Goal: Transaction & Acquisition: Obtain resource

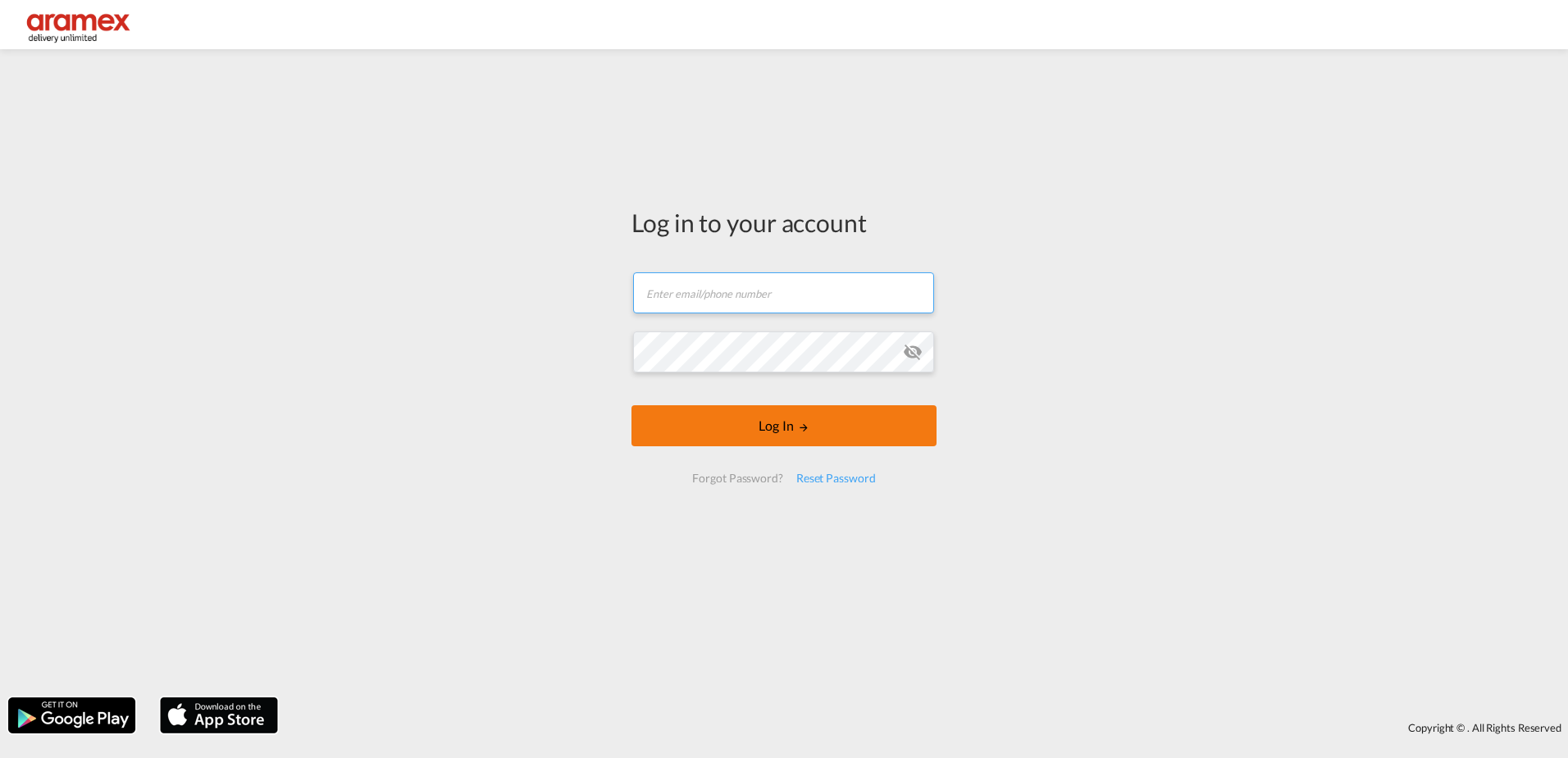
type input "[PERSON_NAME][EMAIL_ADDRESS][DOMAIN_NAME]"
click at [789, 431] on button "Log In" at bounding box center [784, 426] width 305 height 41
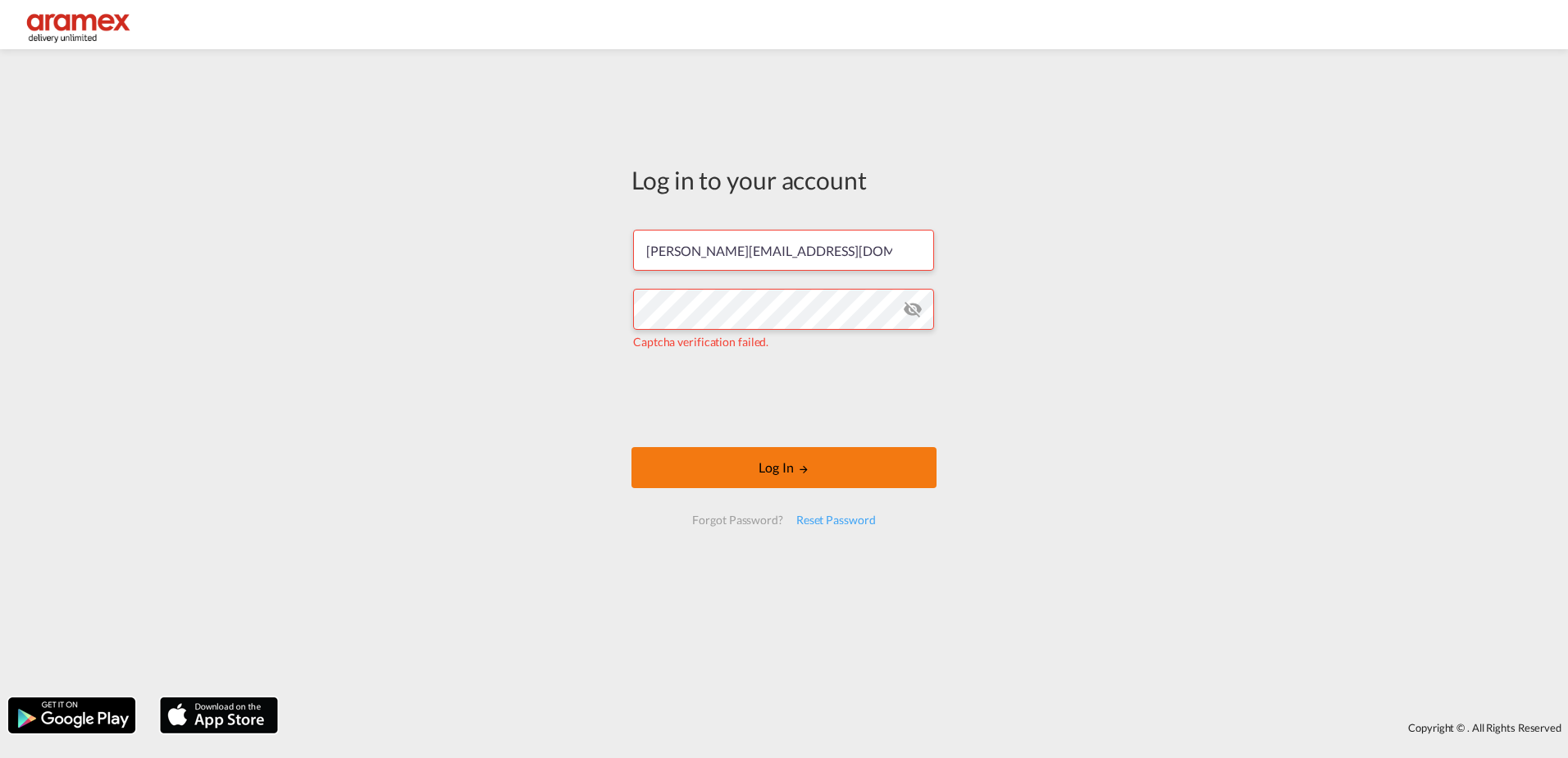
click at [737, 458] on button "Log In" at bounding box center [784, 468] width 305 height 41
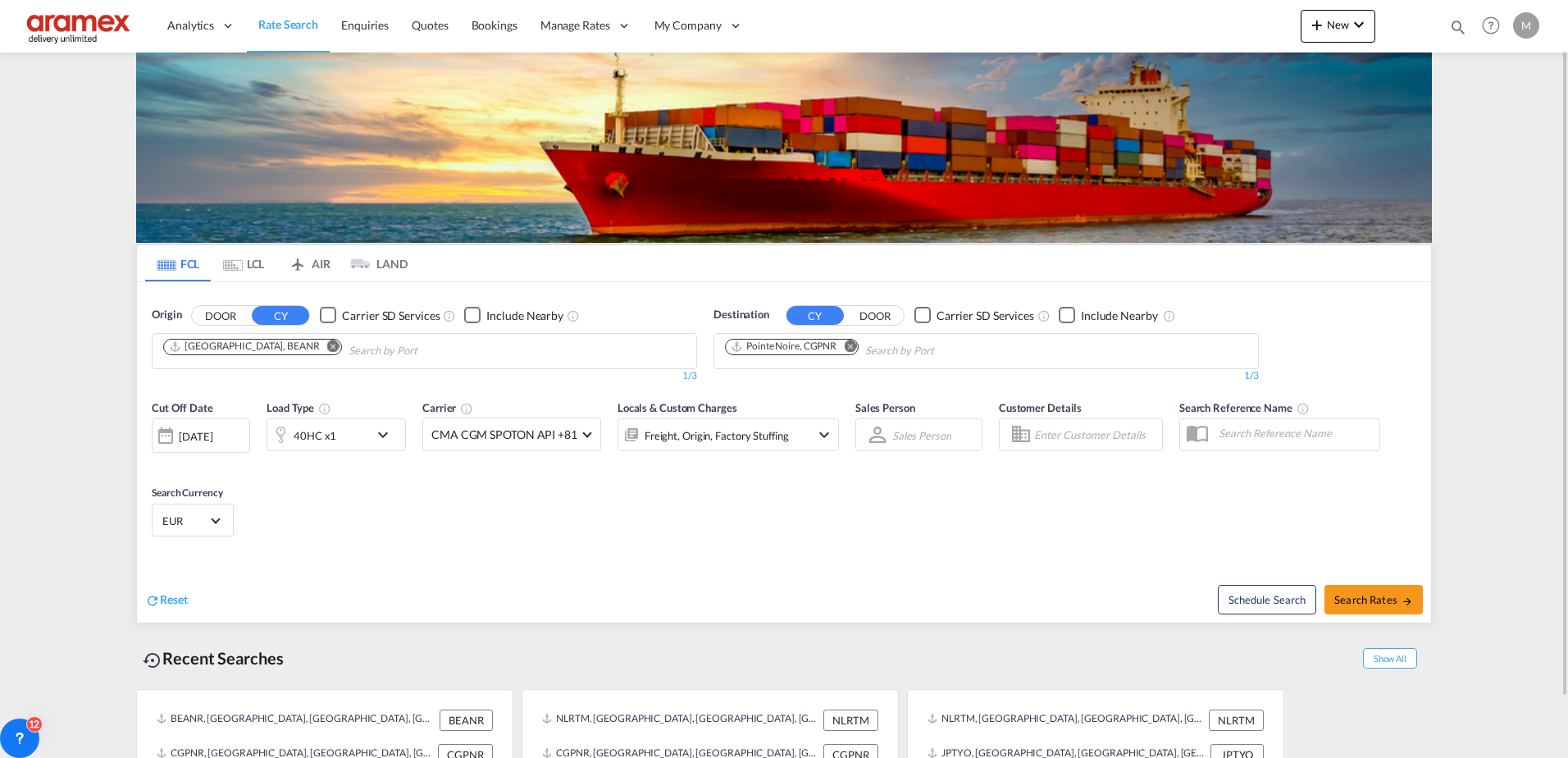
click at [317, 350] on button "Remove" at bounding box center [329, 348] width 25 height 16
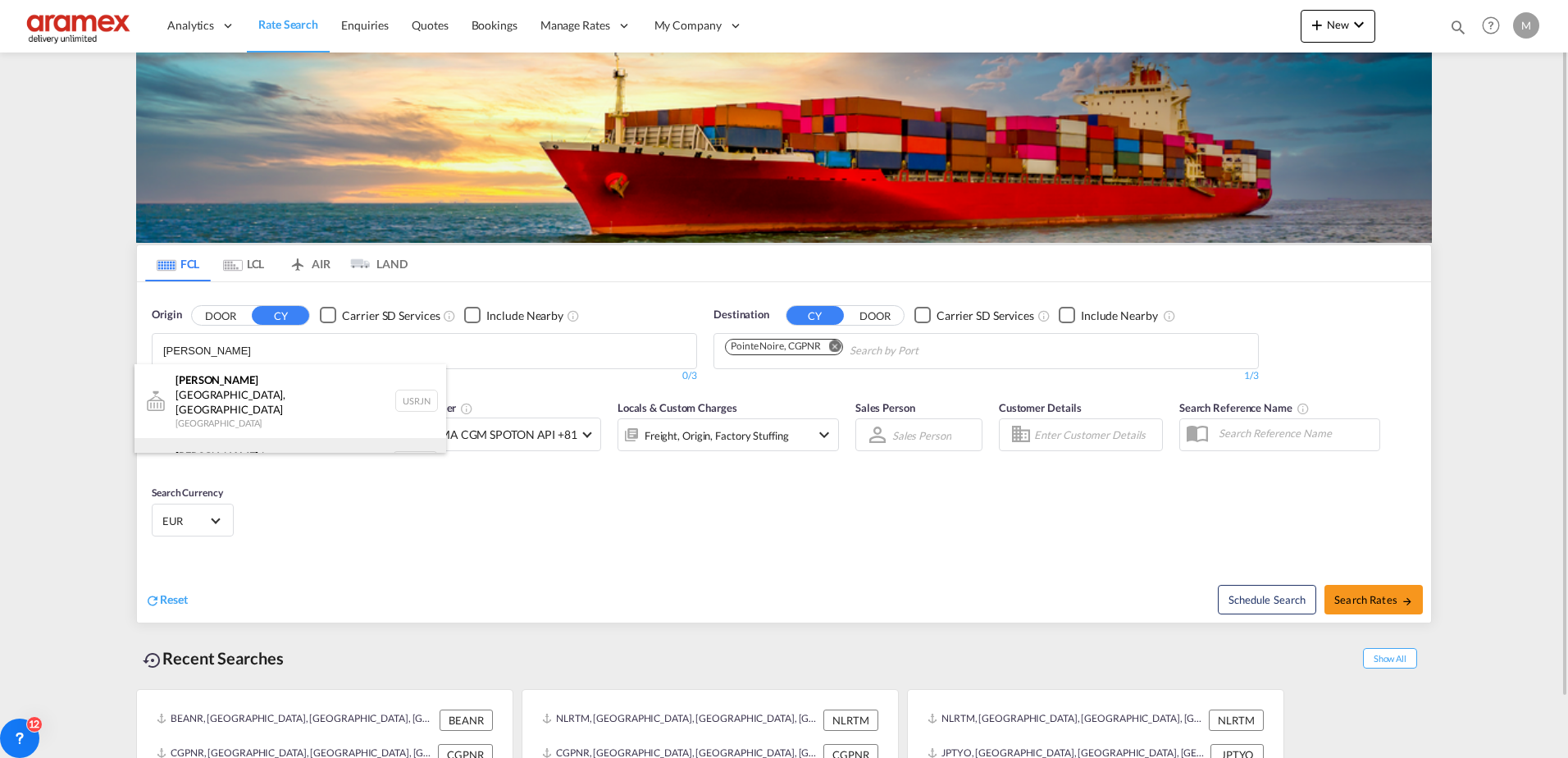
type input "[PERSON_NAME]"
click at [254, 440] on div "[PERSON_NAME] dam [GEOGRAPHIC_DATA] NLRTM" at bounding box center [290, 463] width 312 height 49
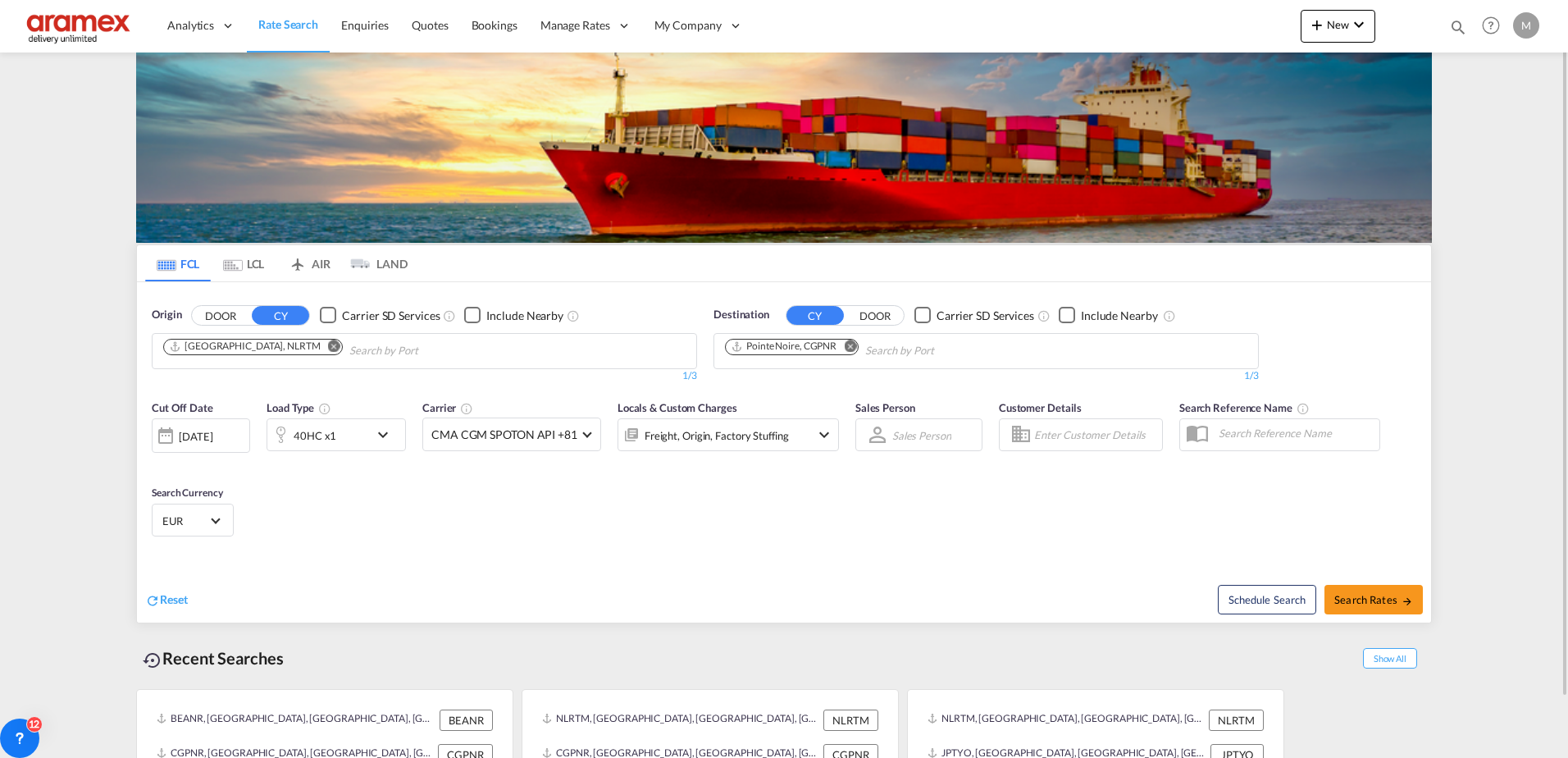
click at [852, 348] on md-icon "Remove" at bounding box center [850, 346] width 12 height 12
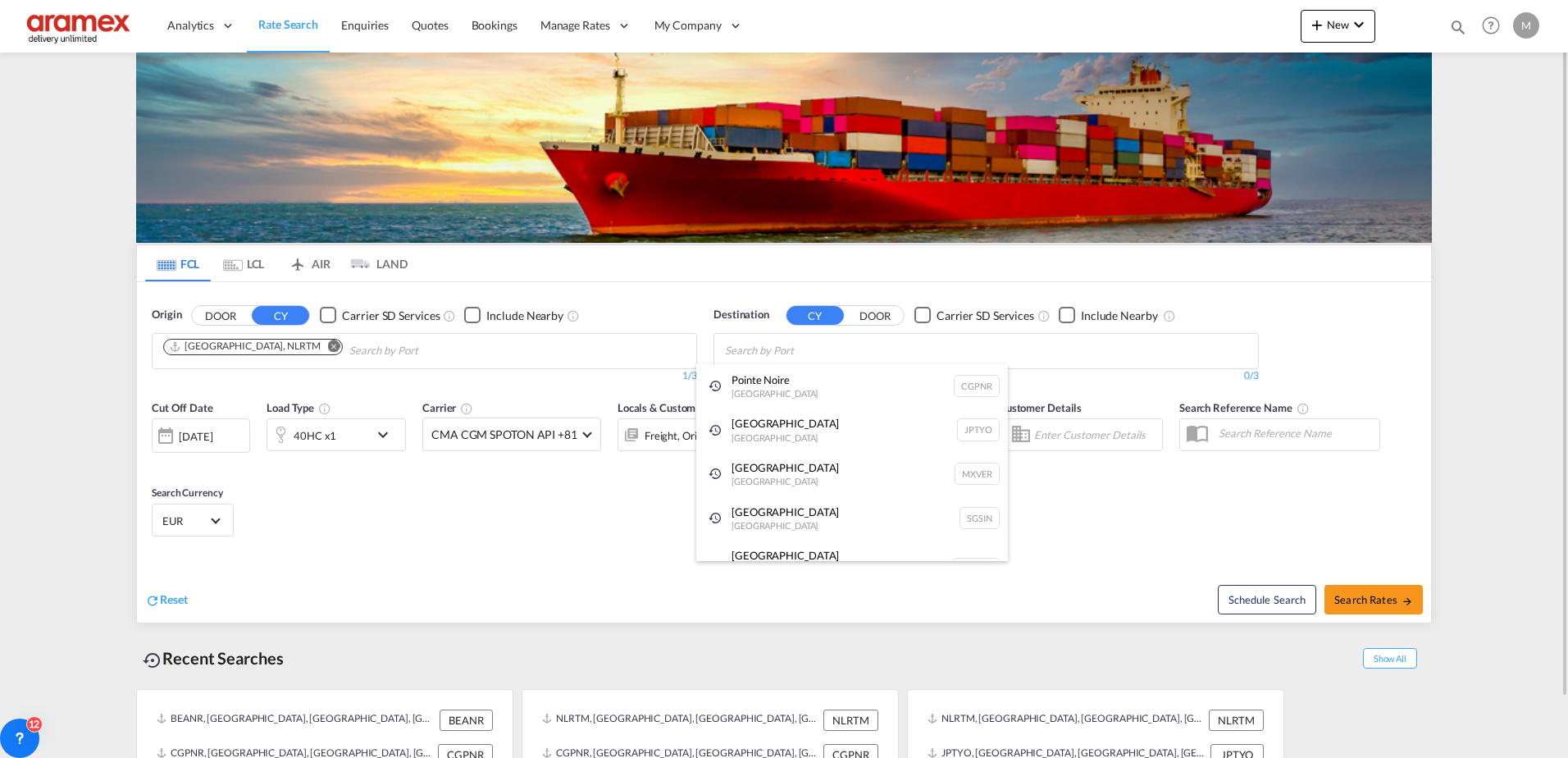
paste input "Fuerte ventura"
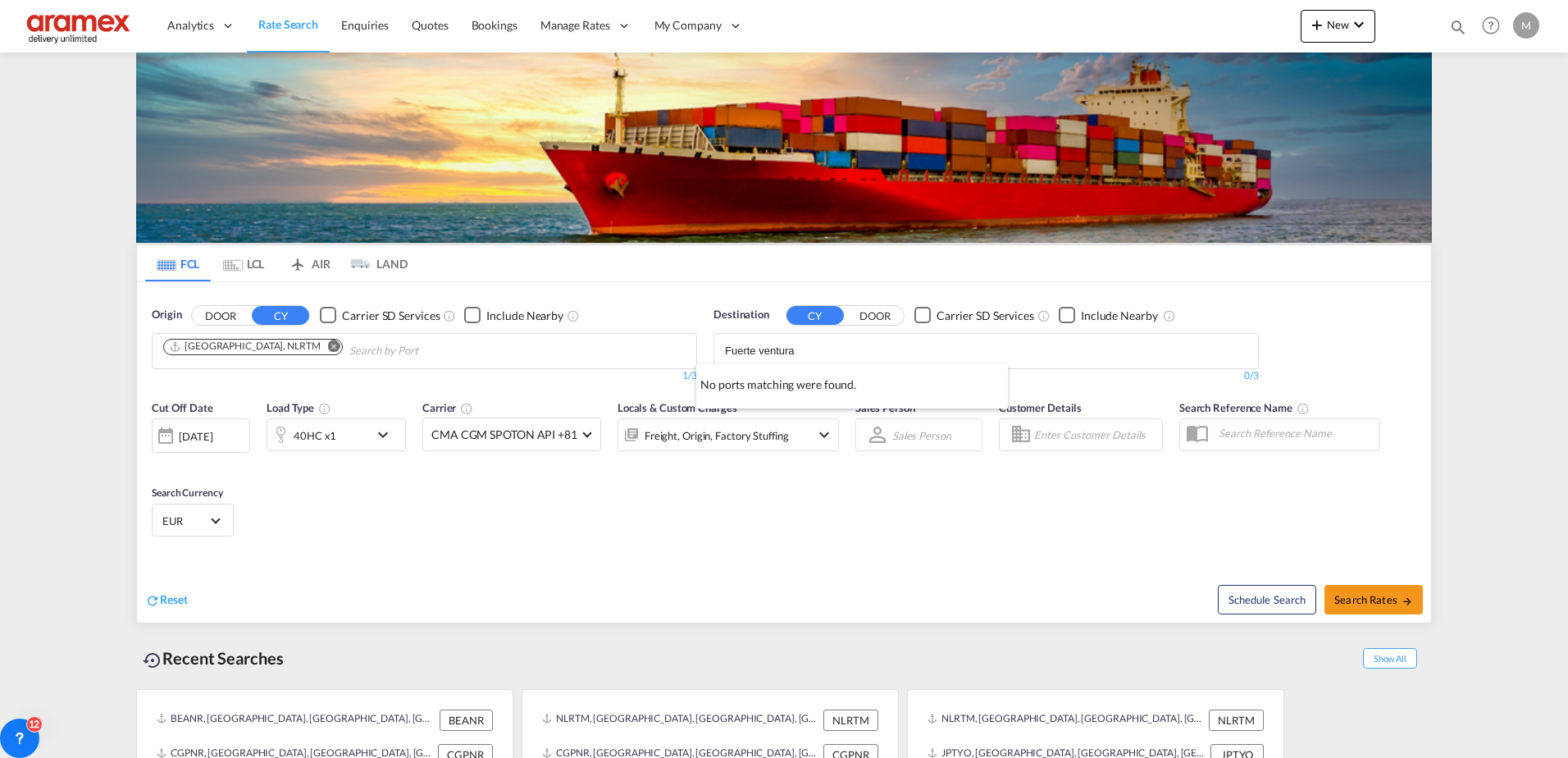
type input "Fuerte ventura"
click at [770, 349] on input "Fuerte ventura" at bounding box center [803, 351] width 156 height 27
click at [793, 352] on body "Analytics Reports Dashboard Rate Search Enquiries Quotes Bookings" at bounding box center [784, 379] width 1568 height 758
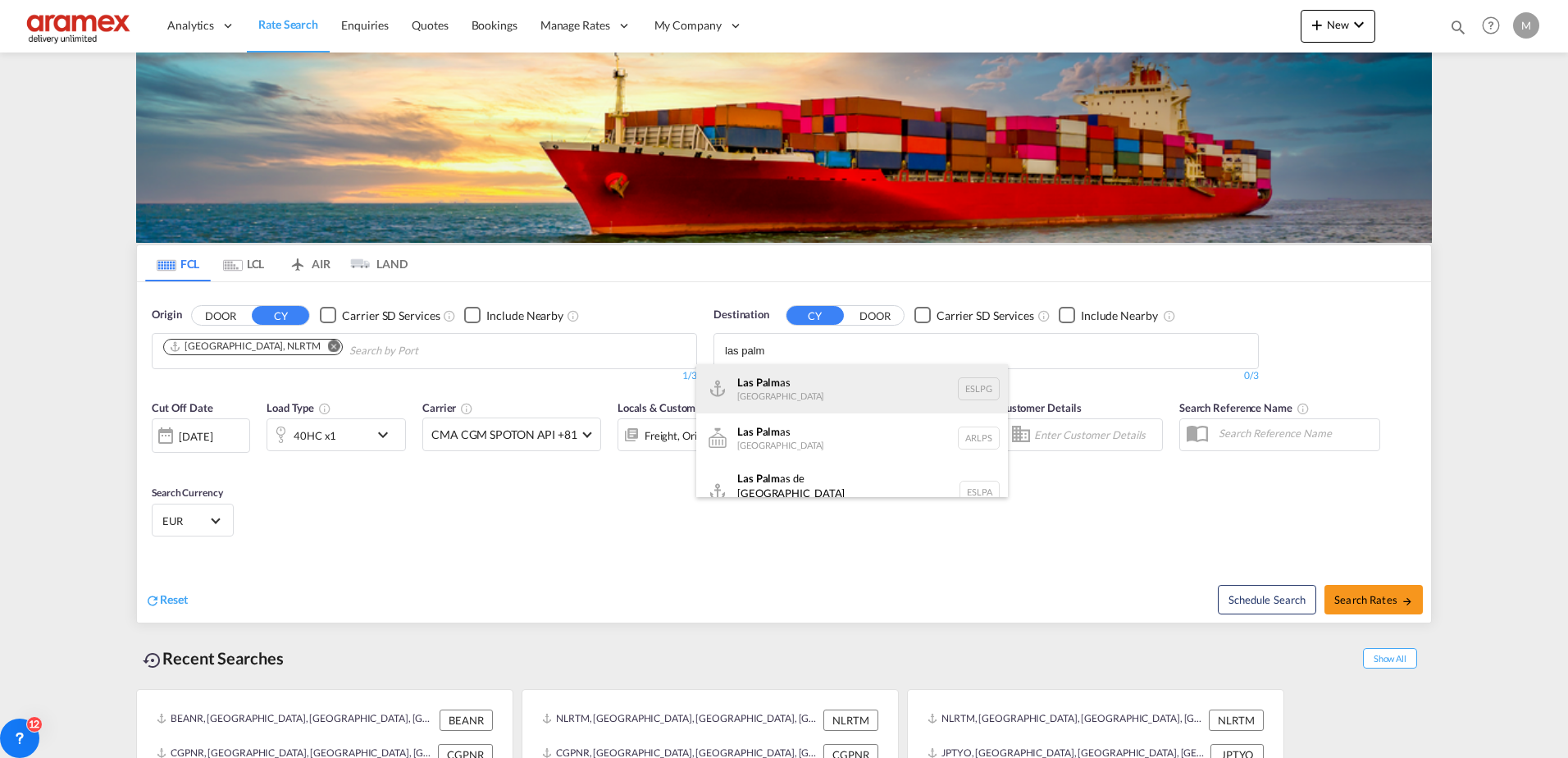
type input "las palm"
click at [785, 384] on div "Las Palm as [GEOGRAPHIC_DATA] ESLPG" at bounding box center [852, 388] width 312 height 49
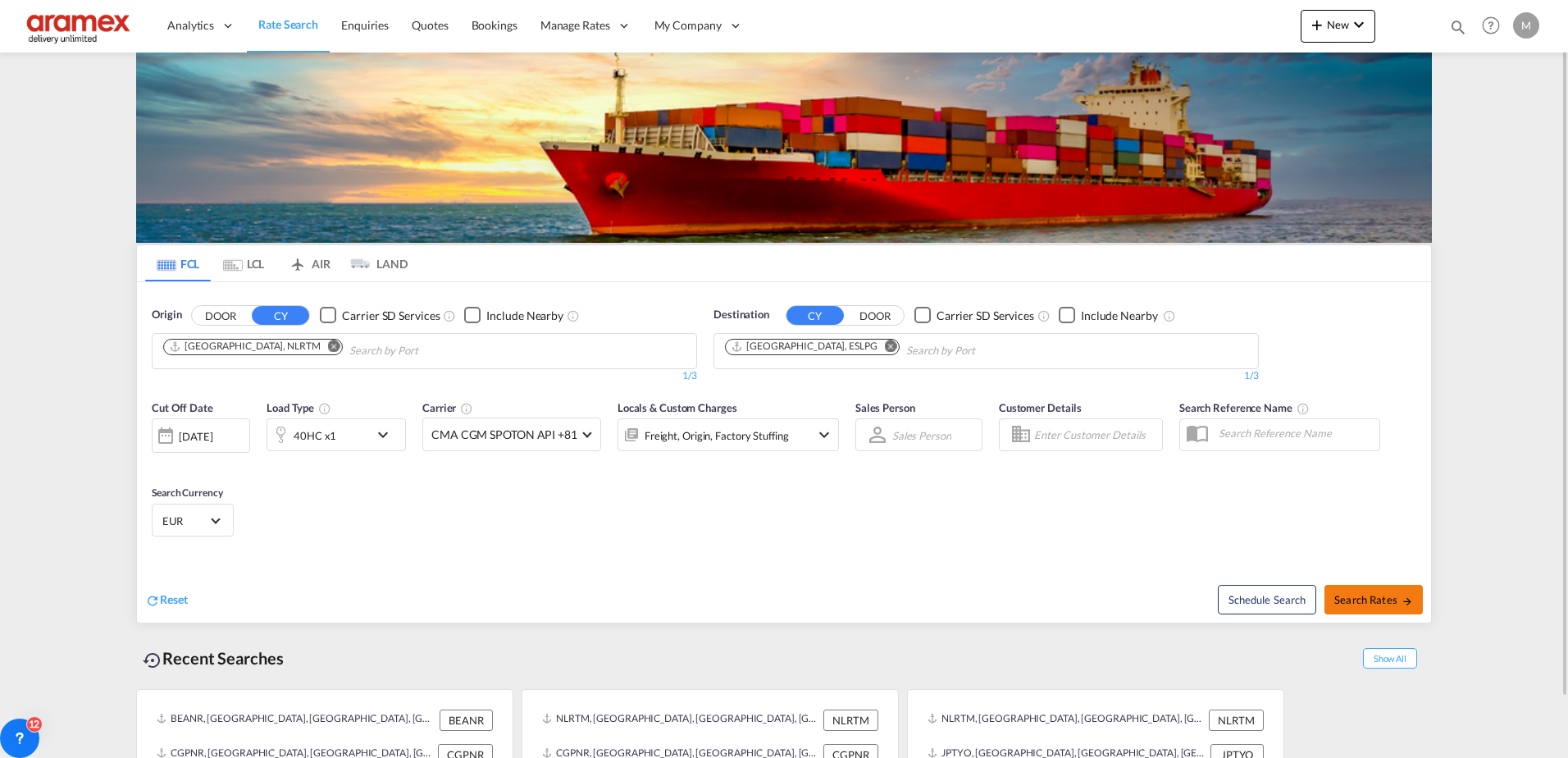
click at [1374, 599] on span "Search Rates" at bounding box center [1374, 600] width 79 height 13
type input "NLRTM to ESLPG / [DATE]"
